Goal: Communication & Community: Answer question/provide support

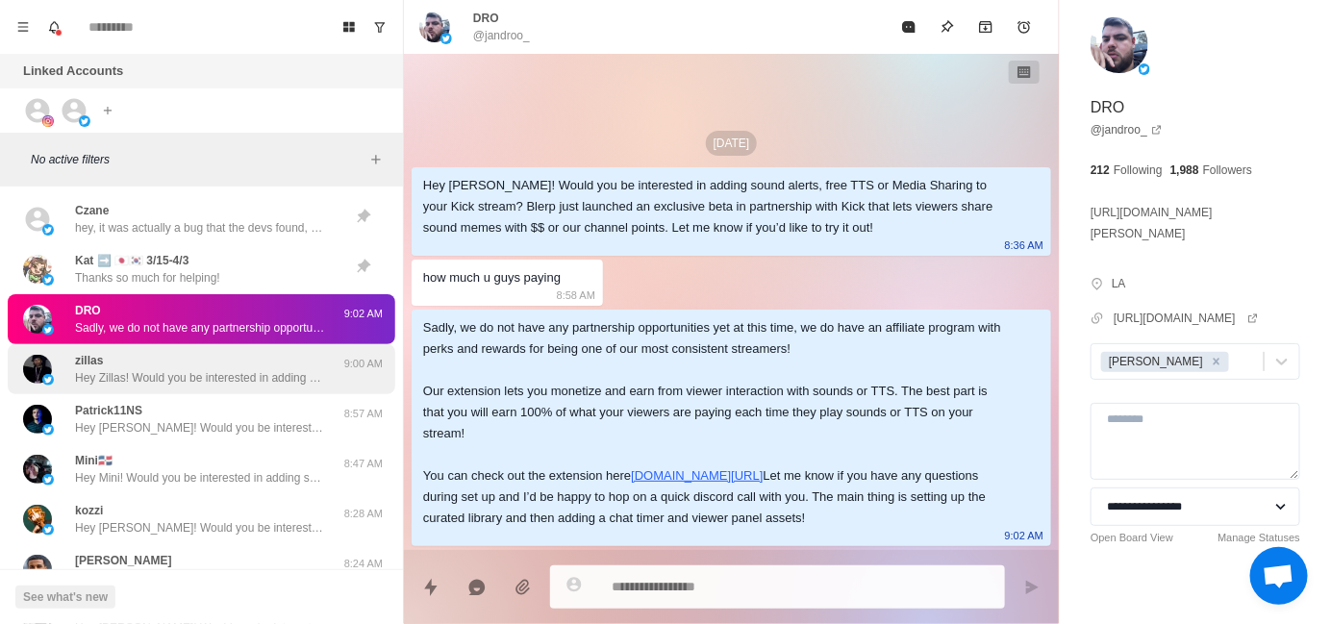
click at [206, 354] on div "zillas Hey Zillas! Would you be interested in adding sound alerts, free TTS or …" at bounding box center [200, 369] width 250 height 35
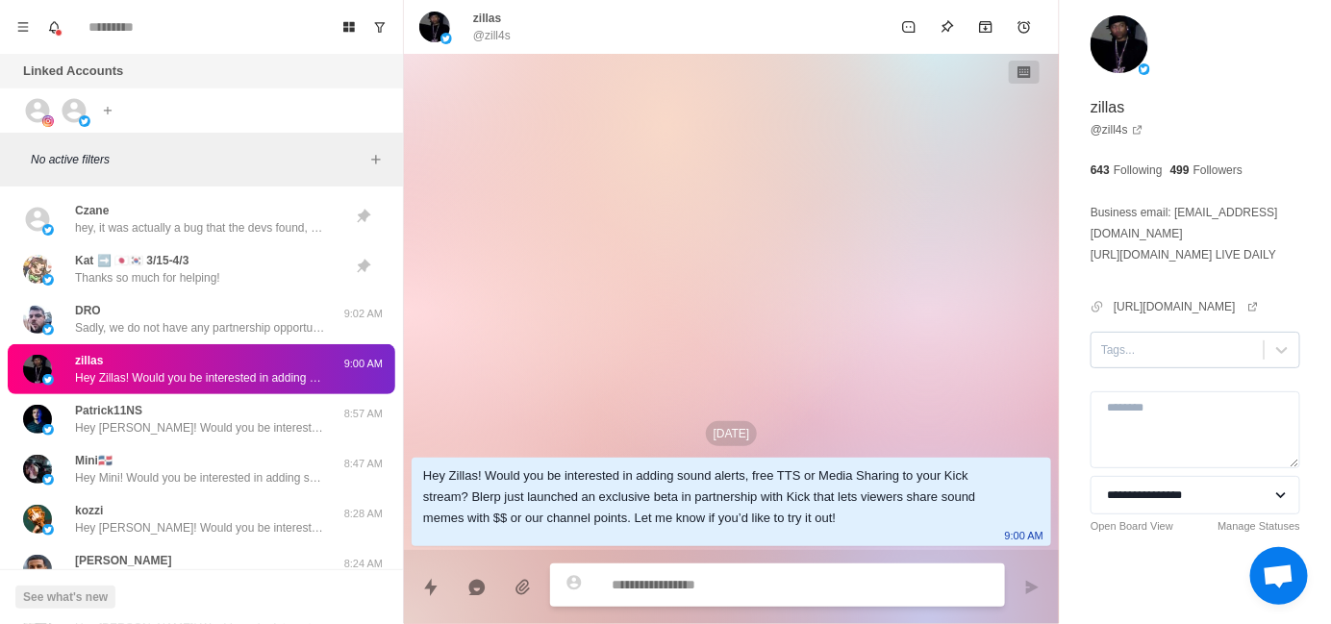
click at [1101, 341] on input "text" at bounding box center [1102, 349] width 3 height 17
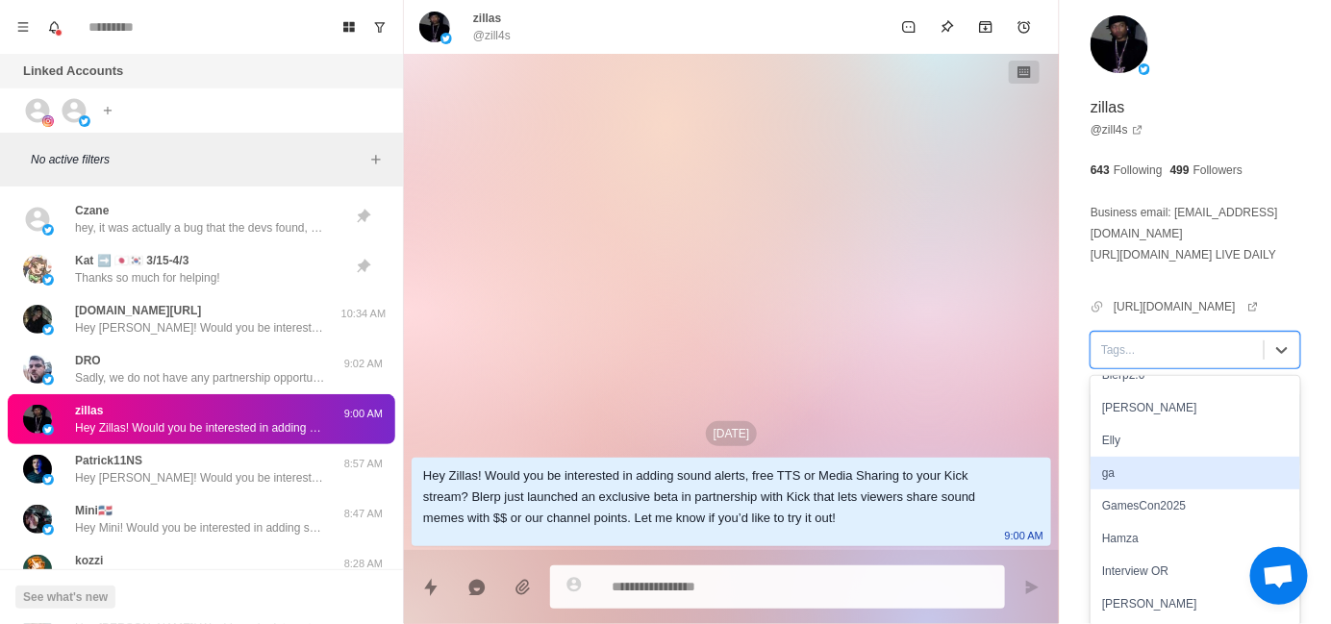
scroll to position [96, 0]
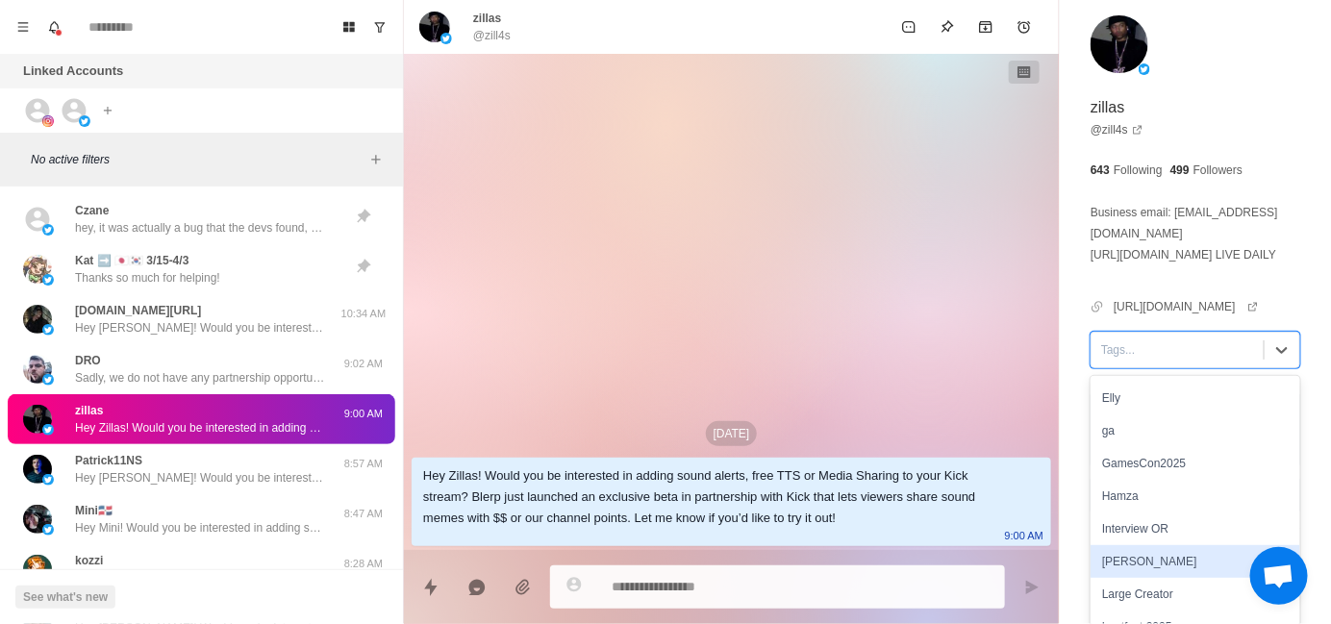
click at [1143, 545] on div "[PERSON_NAME]" at bounding box center [1195, 561] width 210 height 33
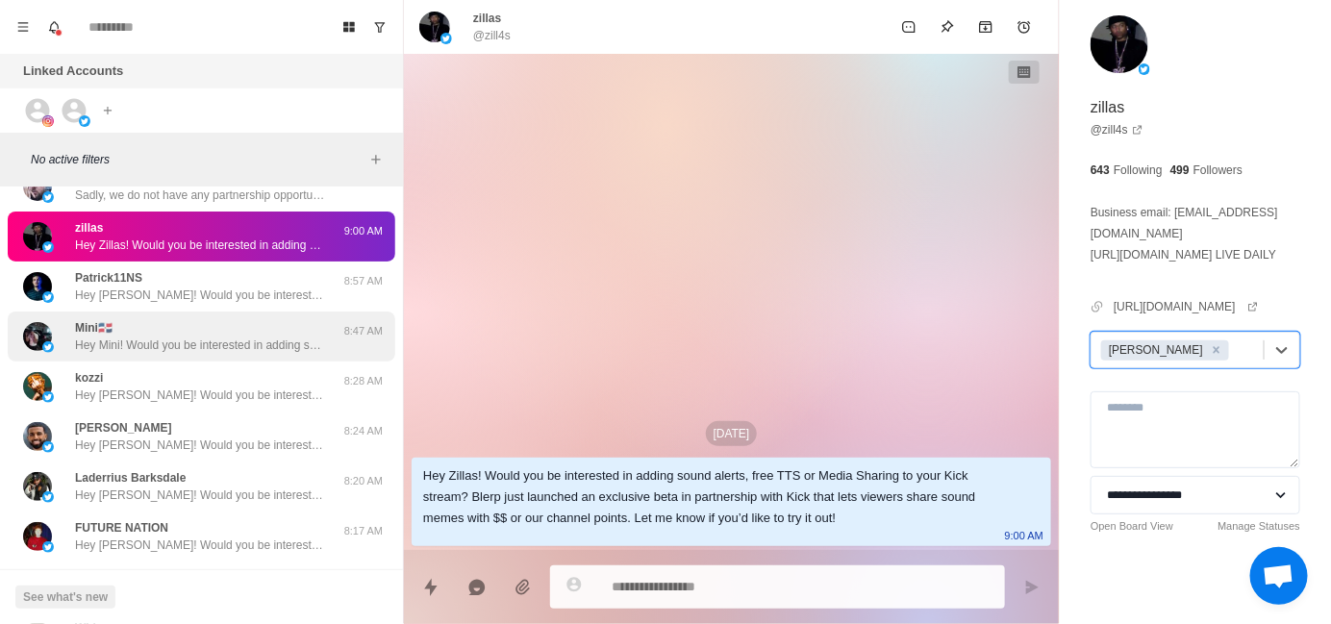
scroll to position [192, 0]
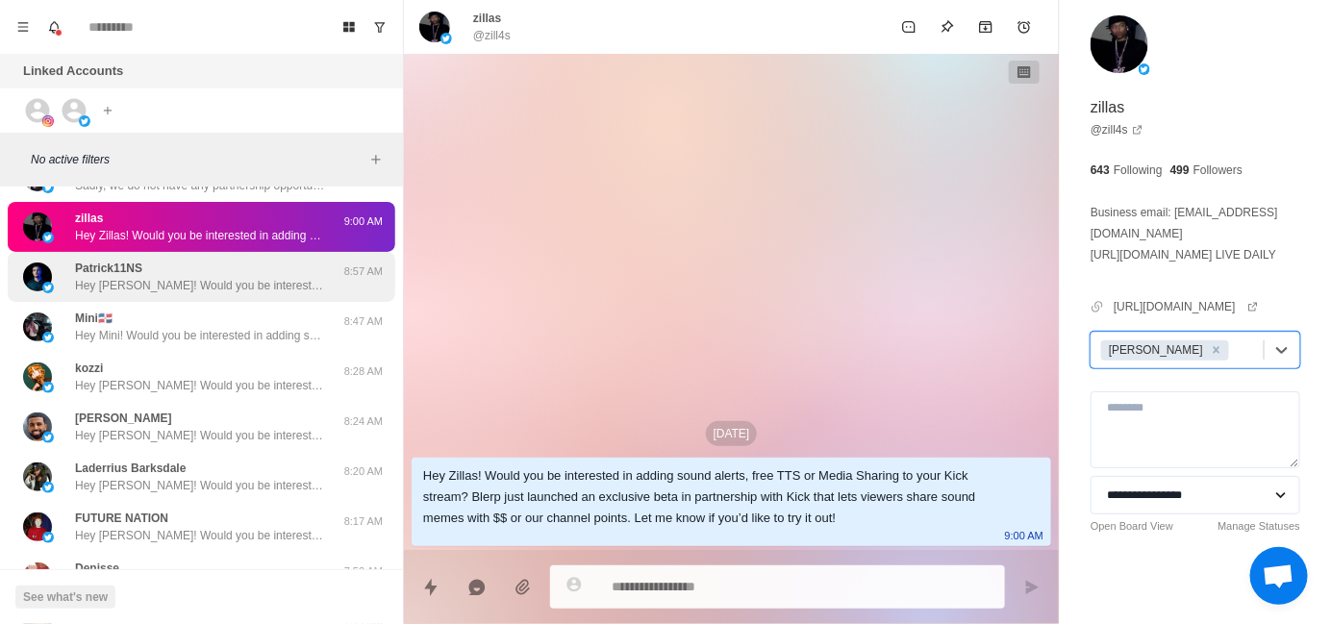
click at [190, 292] on p "Hey [PERSON_NAME]! Would you be interested in adding sound alerts, free TTS or …" at bounding box center [200, 285] width 250 height 17
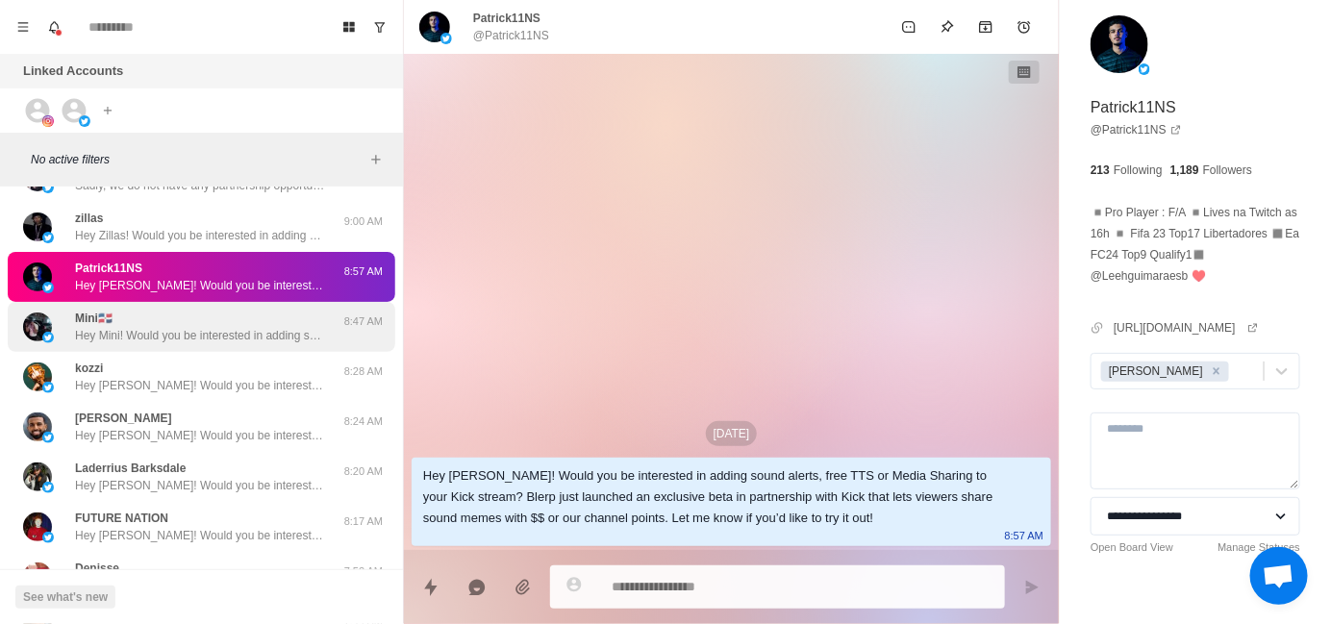
click at [220, 320] on div "Mini🇩🇴 Hey Mini! Would you be interested in adding sound alerts, free TTS or Me…" at bounding box center [200, 327] width 250 height 35
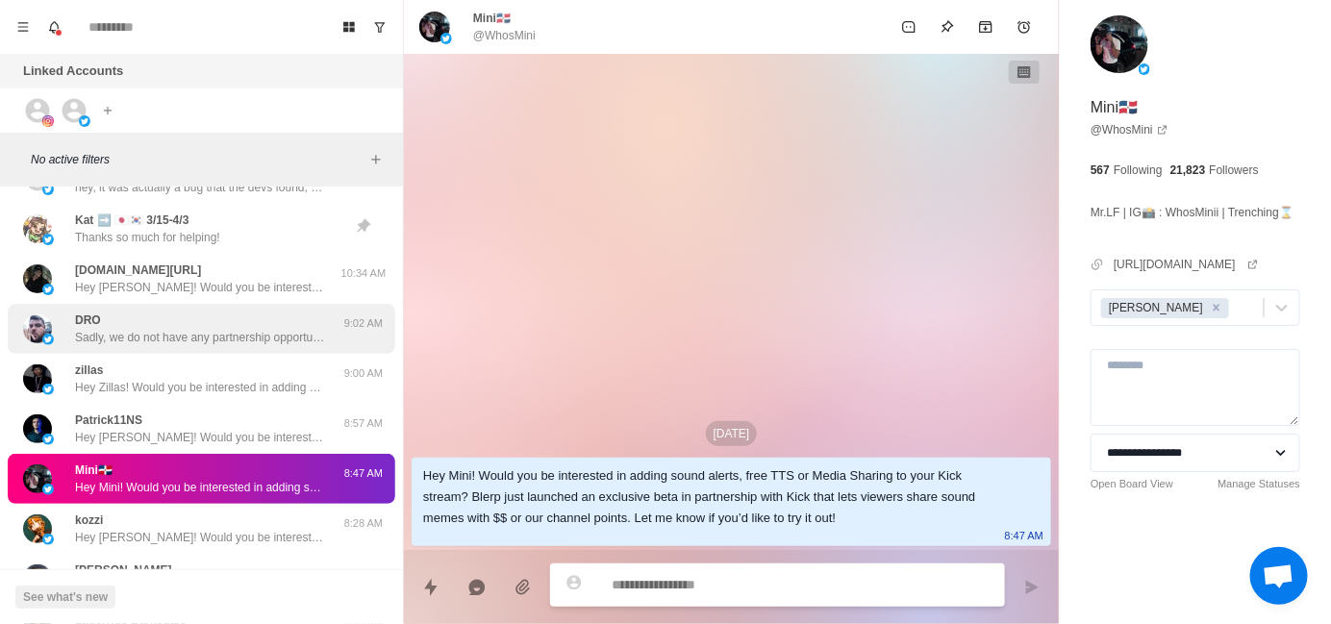
scroll to position [0, 0]
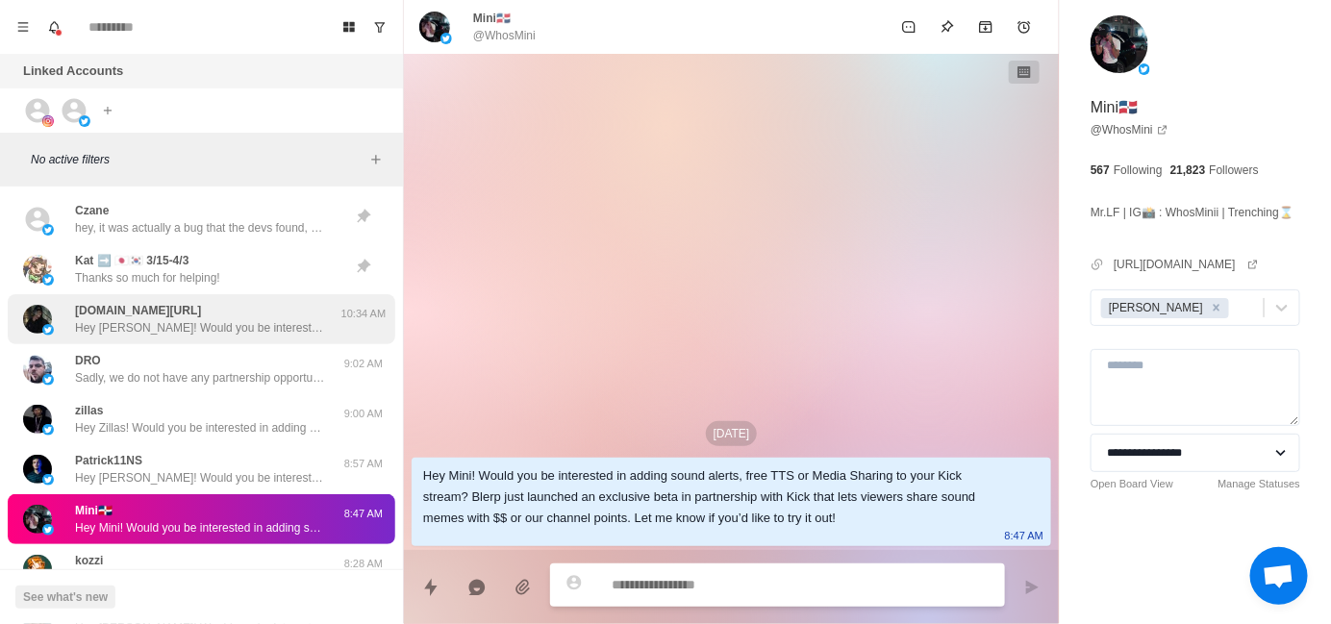
click at [201, 320] on p "Hey [PERSON_NAME]! Would you be interested in adding sound alerts, free TTS or …" at bounding box center [200, 327] width 250 height 17
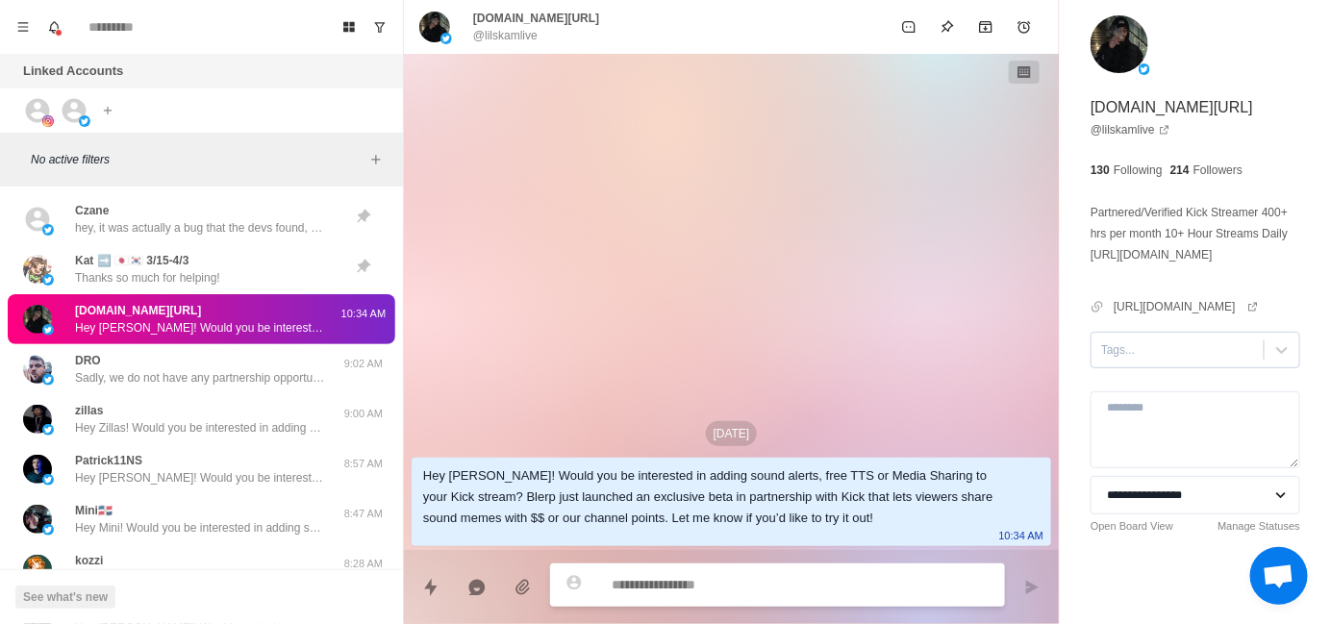
click at [1124, 348] on div at bounding box center [1177, 349] width 153 height 21
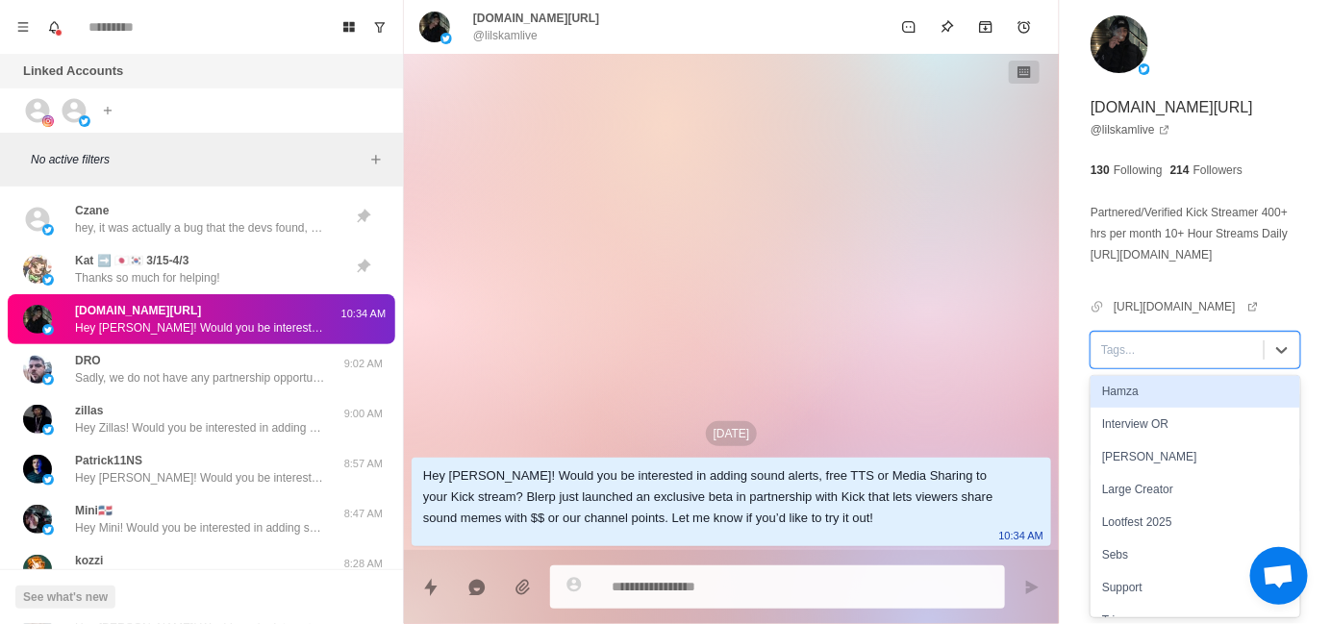
scroll to position [224, 0]
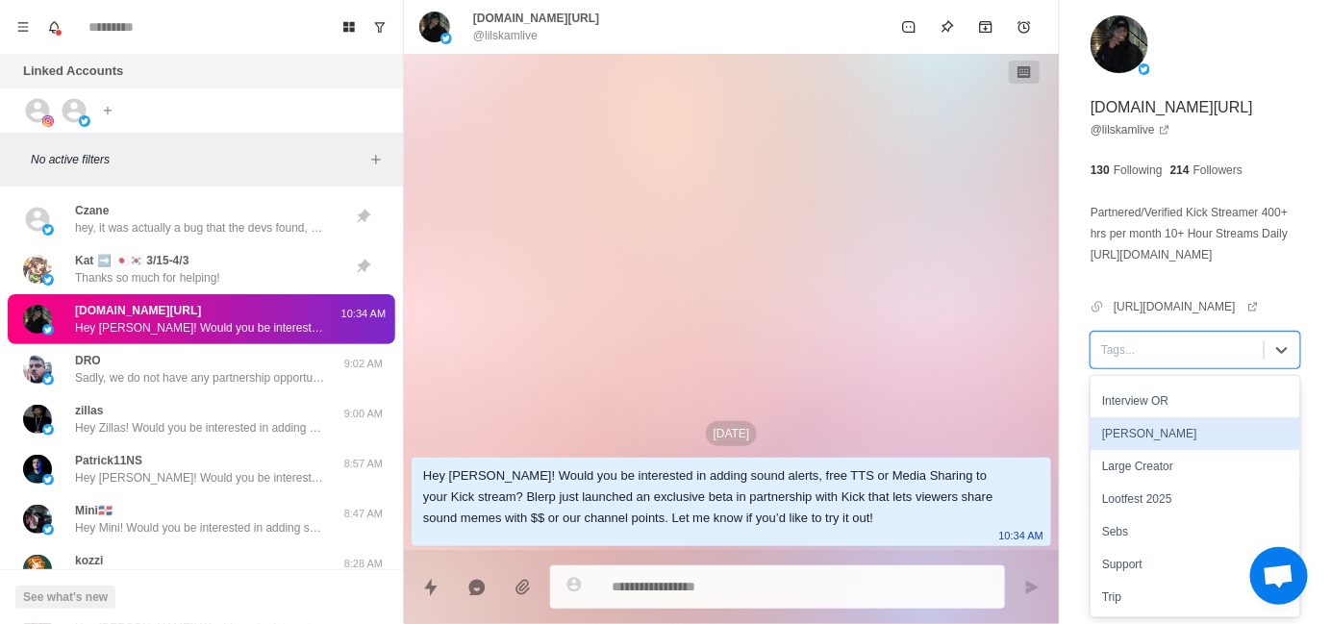
click at [1155, 436] on div "[PERSON_NAME]" at bounding box center [1195, 433] width 210 height 33
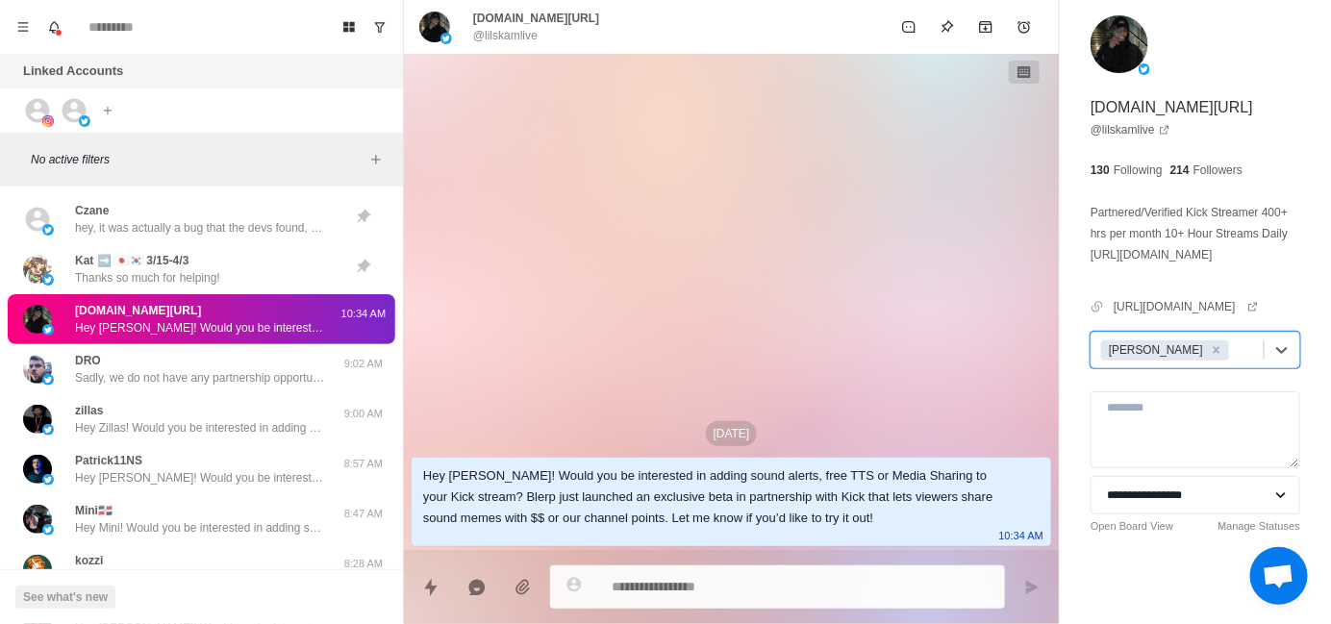
click at [739, 333] on div "[DATE] Hey Lilskam! Would you be interested in adding sound alerts, free TTS or…" at bounding box center [731, 302] width 655 height 496
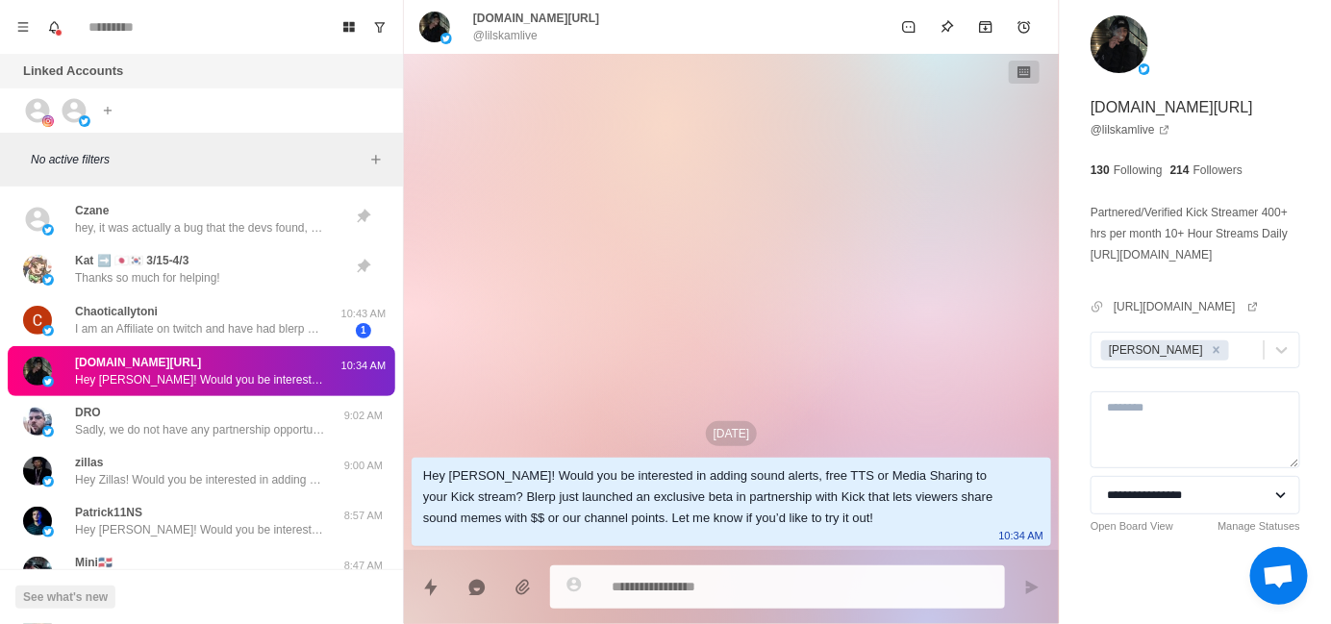
type textarea "*"
